Goal: Transaction & Acquisition: Purchase product/service

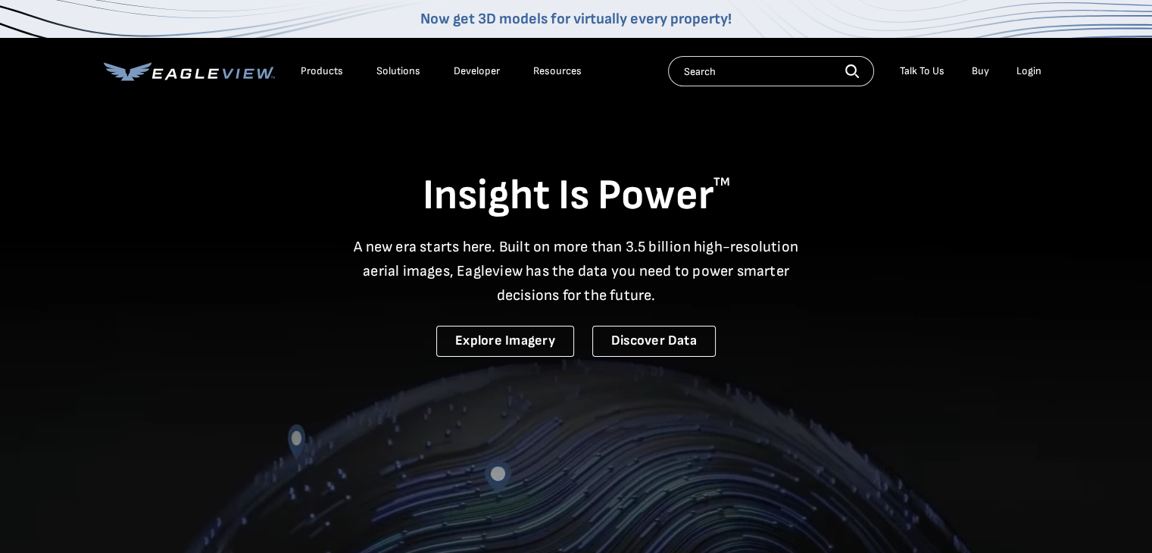
click at [1033, 70] on div "Login" at bounding box center [1029, 71] width 25 height 14
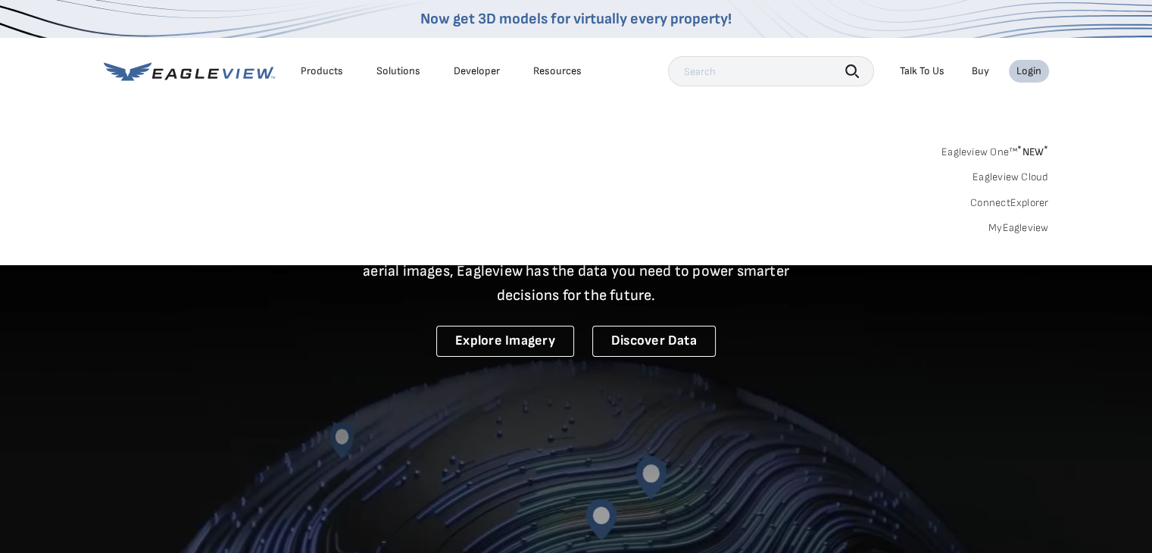
click at [1033, 70] on div "Login" at bounding box center [1029, 71] width 25 height 14
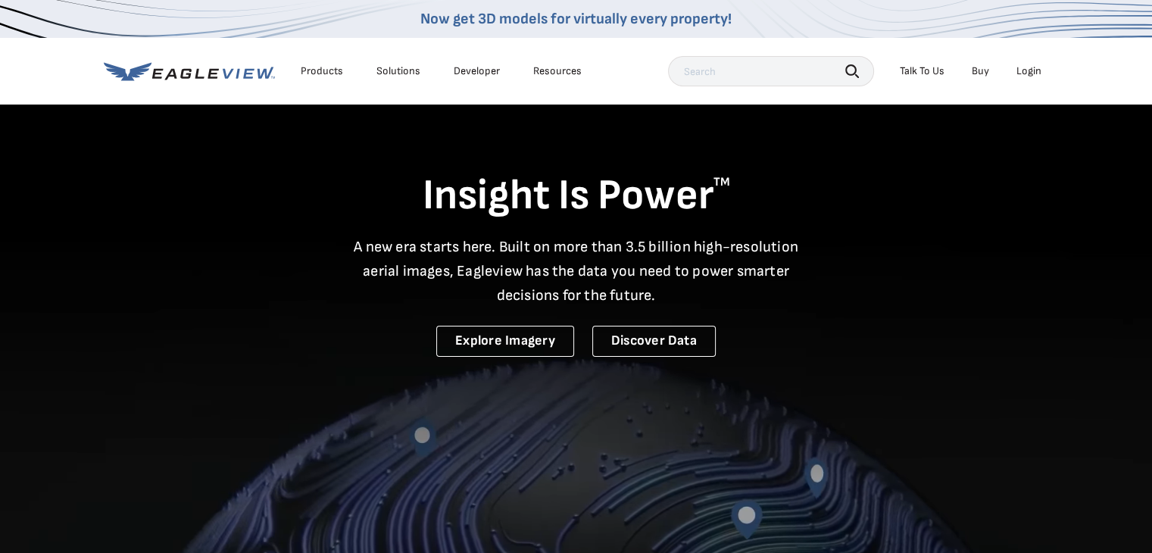
click at [1033, 70] on div "Login" at bounding box center [1029, 71] width 25 height 14
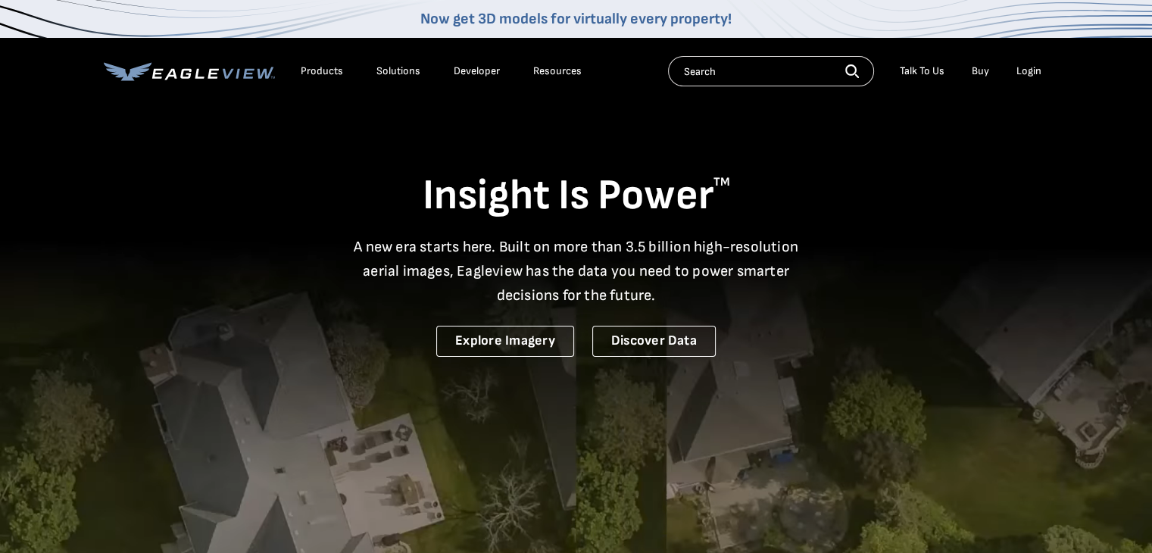
click at [1040, 71] on div "Login" at bounding box center [1029, 71] width 25 height 14
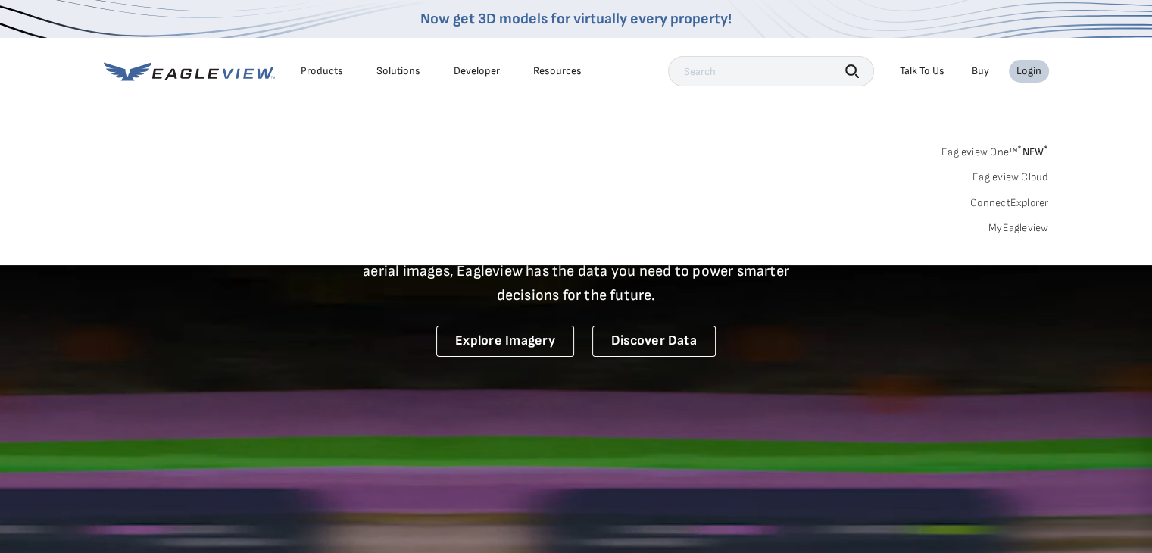
click at [1027, 147] on span "* NEW *" at bounding box center [1033, 151] width 31 height 13
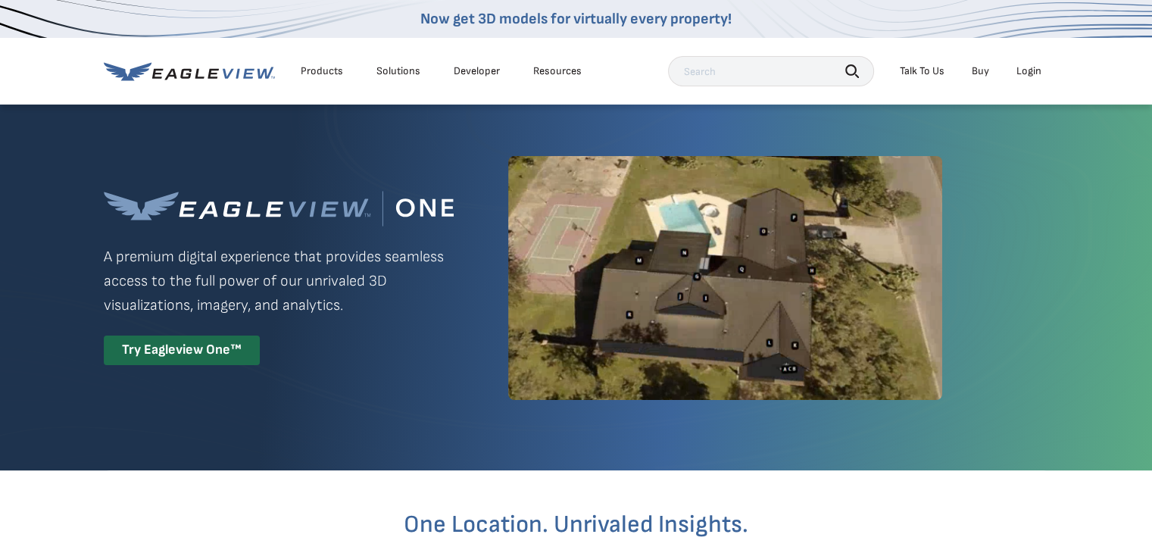
click at [1024, 66] on div "Login" at bounding box center [1029, 71] width 25 height 14
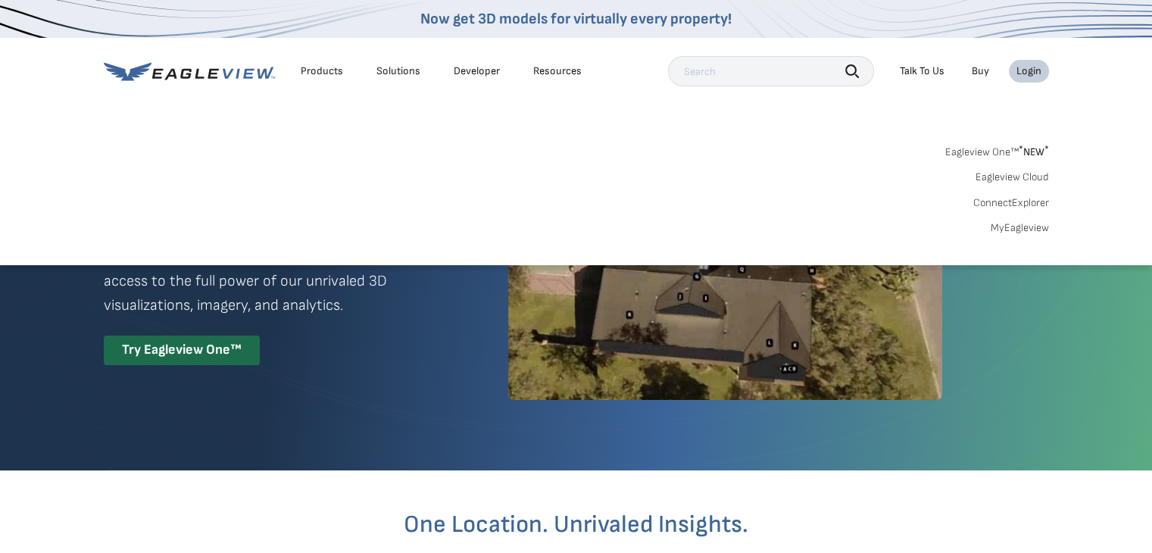
click at [1010, 179] on link "Eagleview Cloud" at bounding box center [1012, 177] width 73 height 14
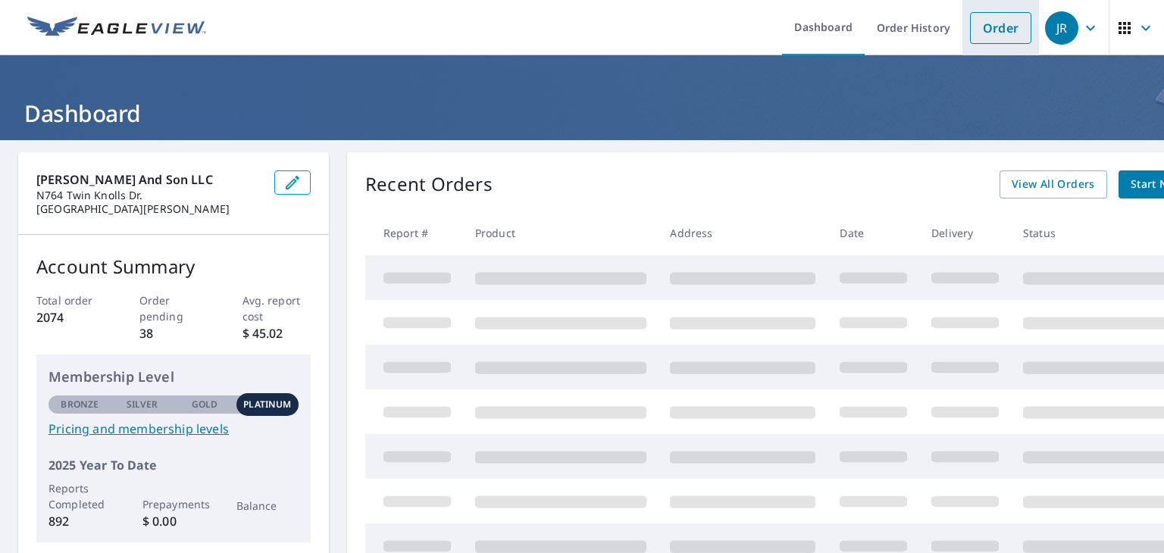
click at [997, 24] on link "Order" at bounding box center [1000, 28] width 61 height 32
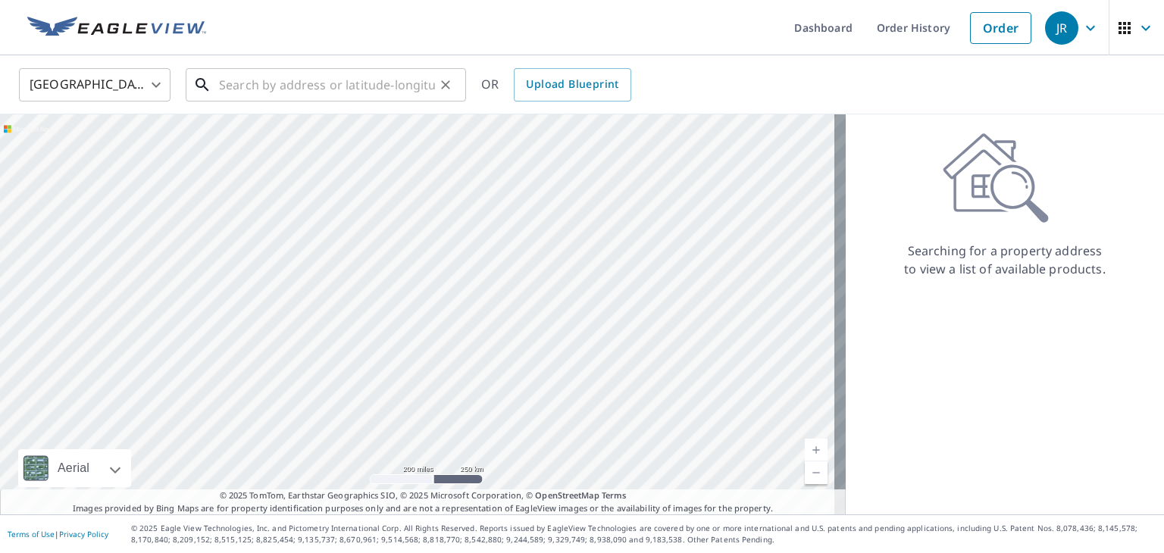
click at [303, 95] on input "text" at bounding box center [327, 85] width 216 height 42
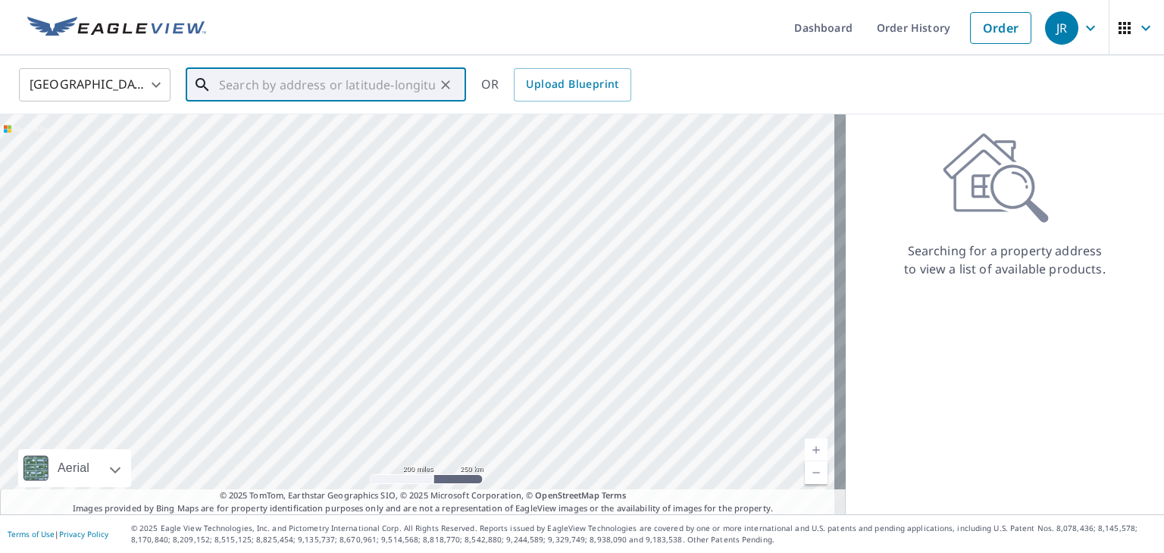
paste input "402 Madison St., Marshall, WI, 53559"
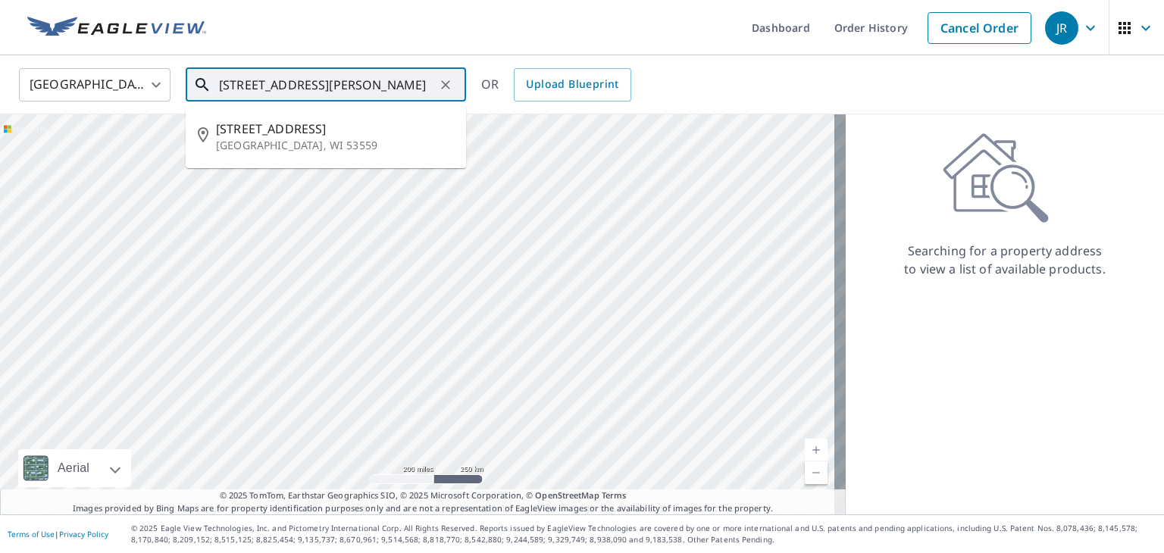
type input "402 Madison St., Marshall, WI, 53559"
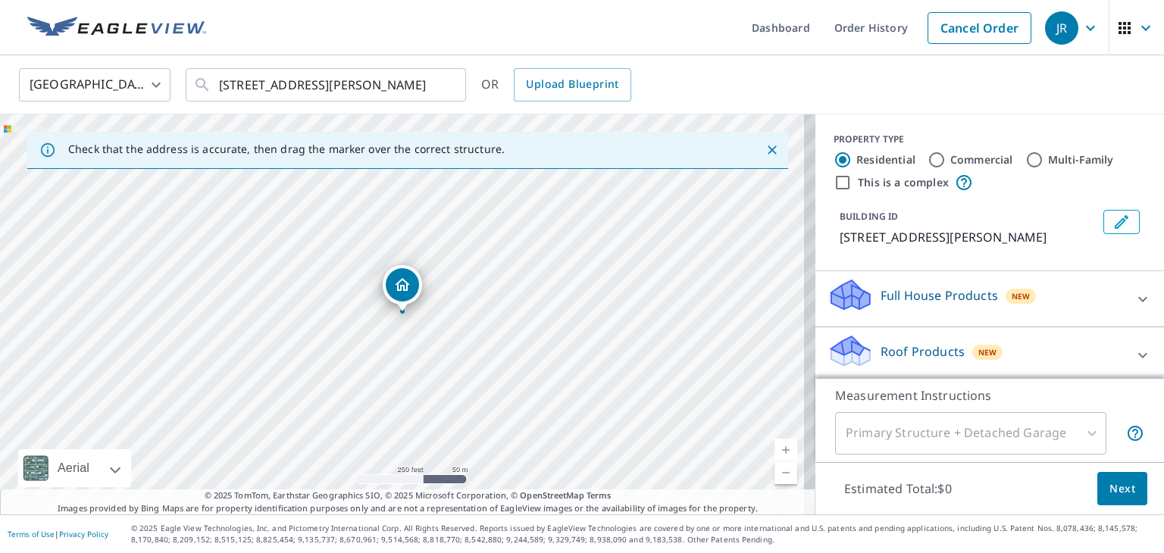
click at [776, 444] on link "Current Level 17, Zoom In" at bounding box center [785, 450] width 23 height 23
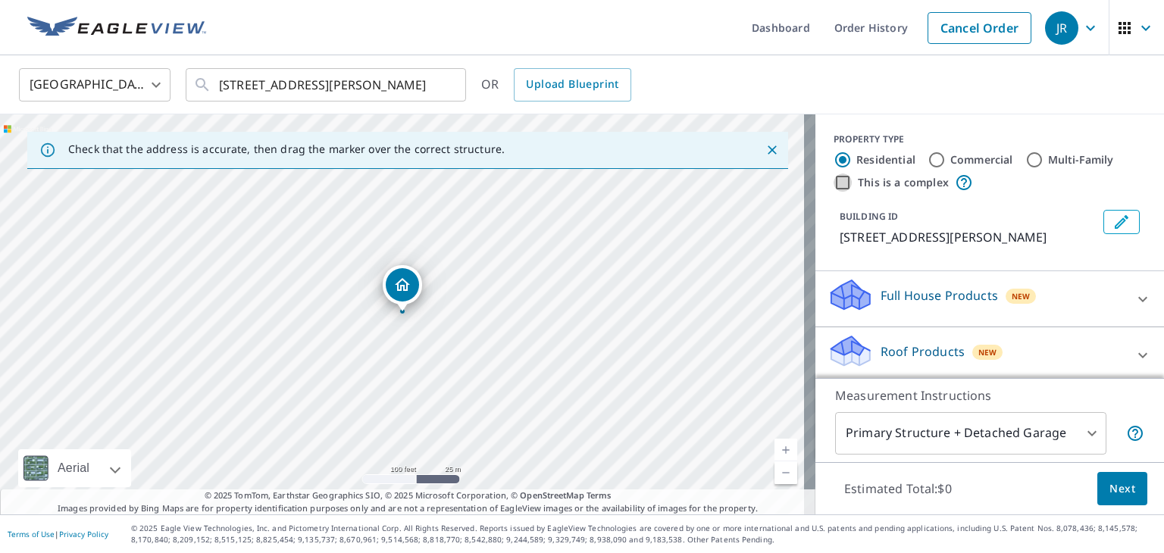
click at [833, 180] on input "This is a complex" at bounding box center [842, 183] width 18 height 18
checkbox input "true"
radio input "false"
radio input "true"
type input "4"
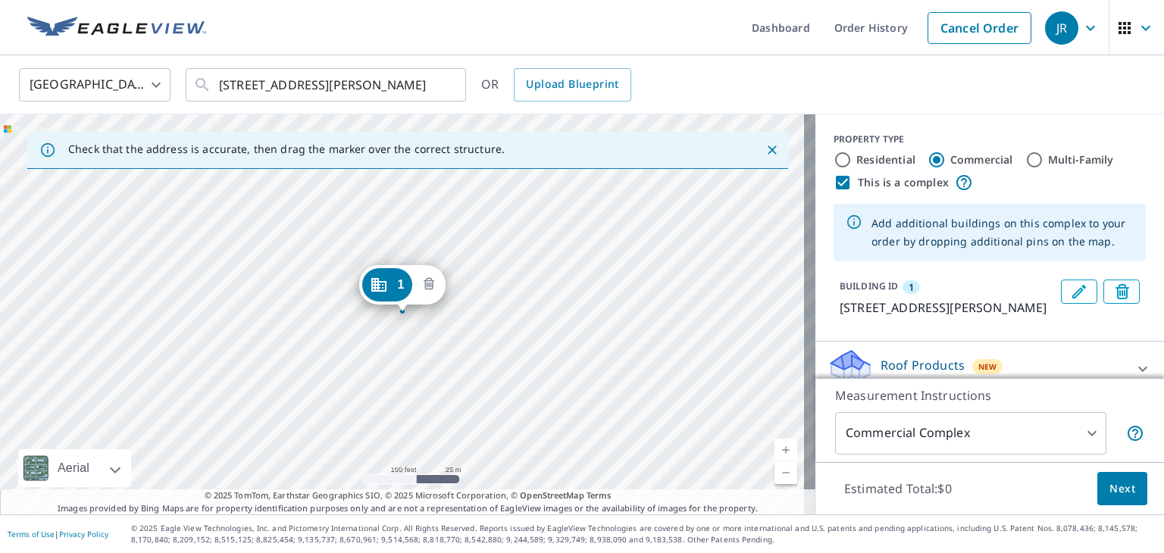
click at [432, 280] on icon "Delete building 1" at bounding box center [429, 283] width 11 height 12
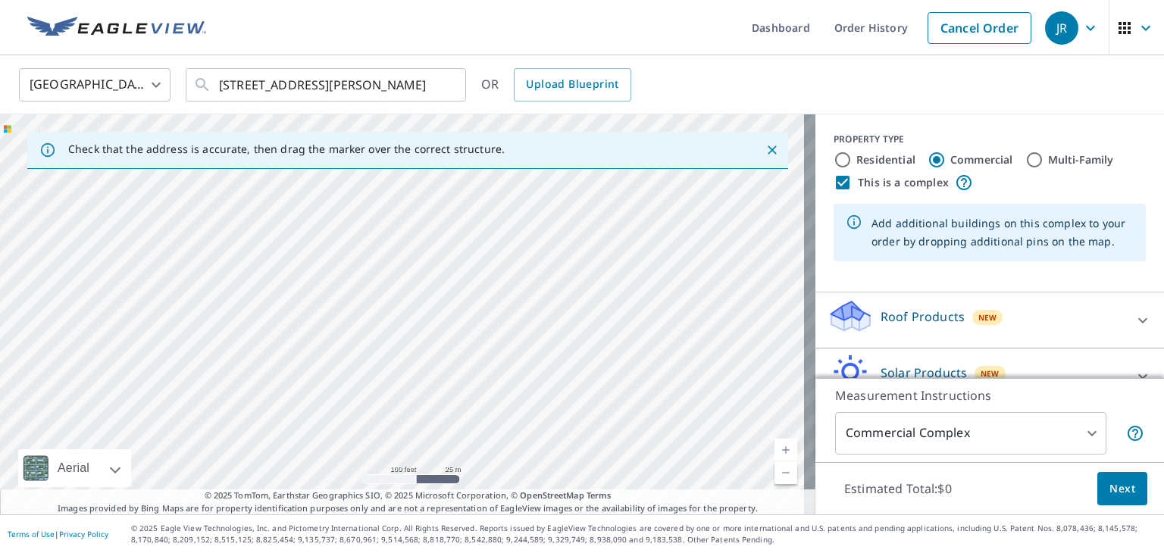
click at [239, 292] on div at bounding box center [407, 314] width 815 height 400
type input "453 Farnham St, Marshall, WI, 53559"
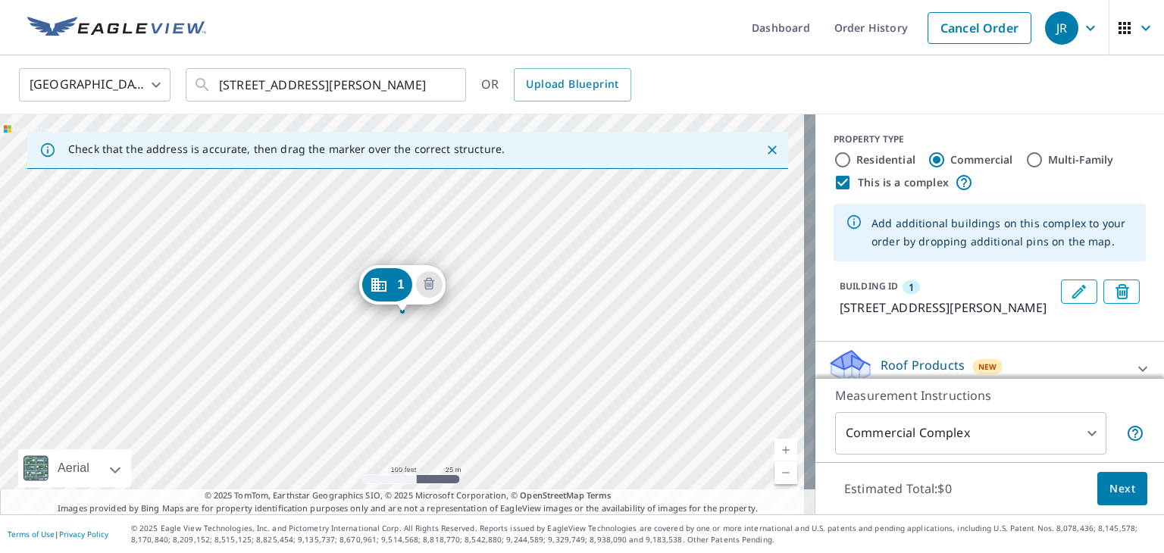
click at [434, 283] on icon "Delete building 1" at bounding box center [429, 285] width 18 height 18
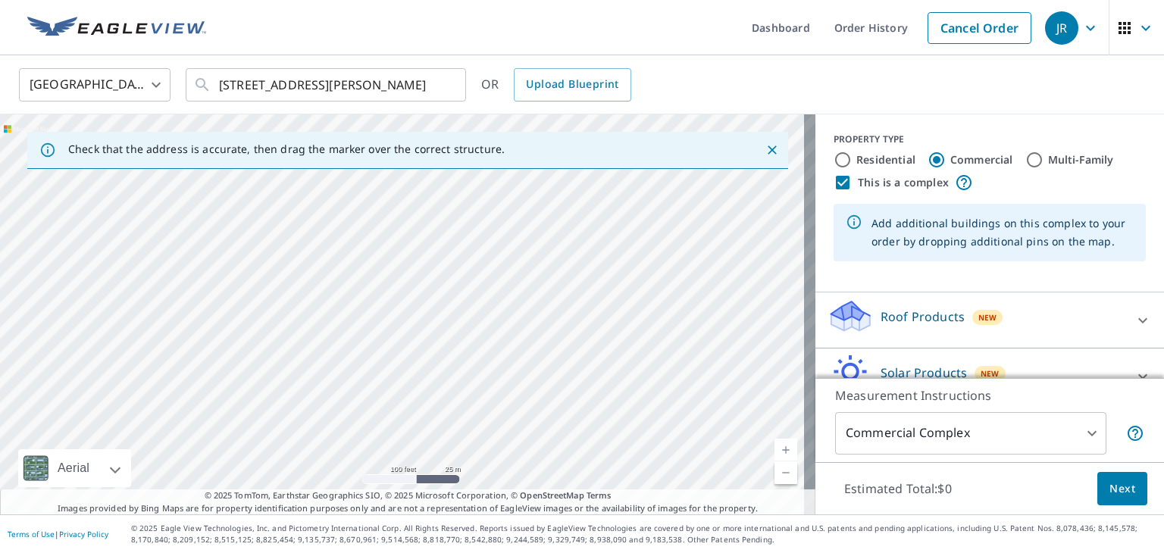
click at [400, 370] on div at bounding box center [407, 314] width 815 height 400
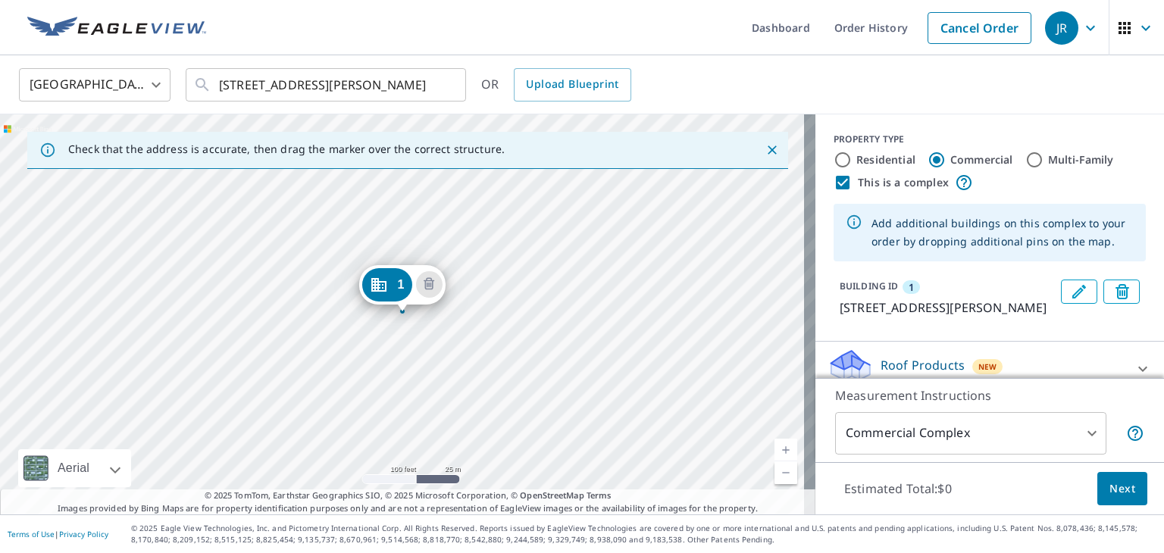
drag, startPoint x: 400, startPoint y: 311, endPoint x: 397, endPoint y: 358, distance: 47.1
